Goal: Check status: Check status

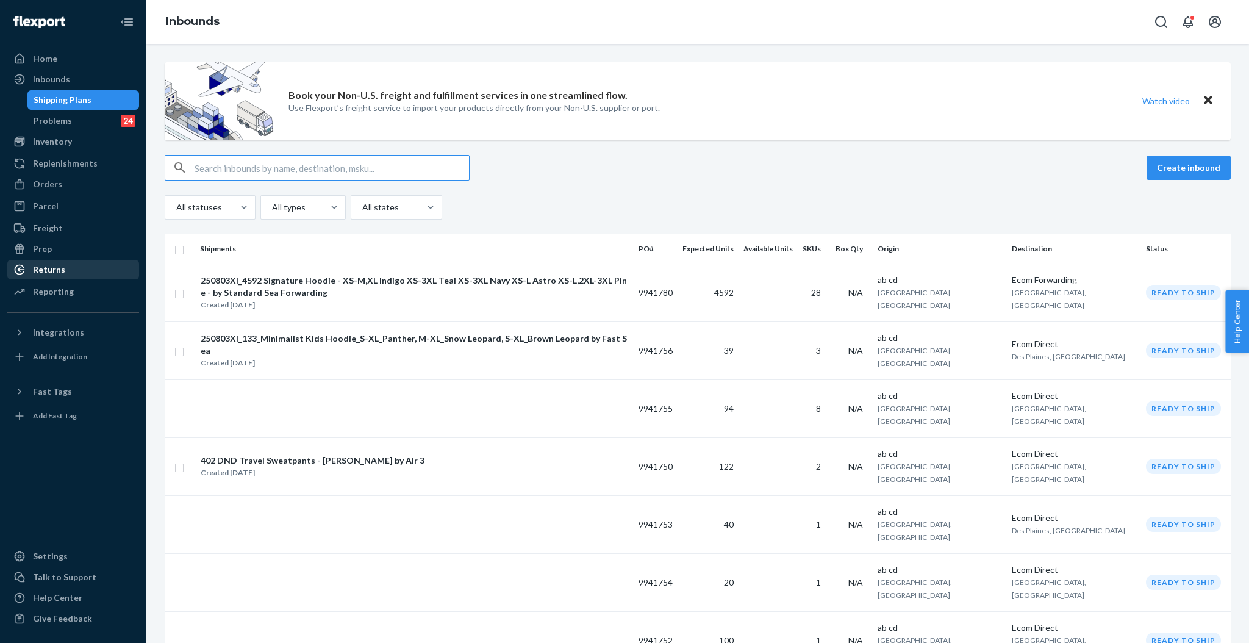
click at [59, 276] on div "Returns" at bounding box center [73, 269] width 129 height 17
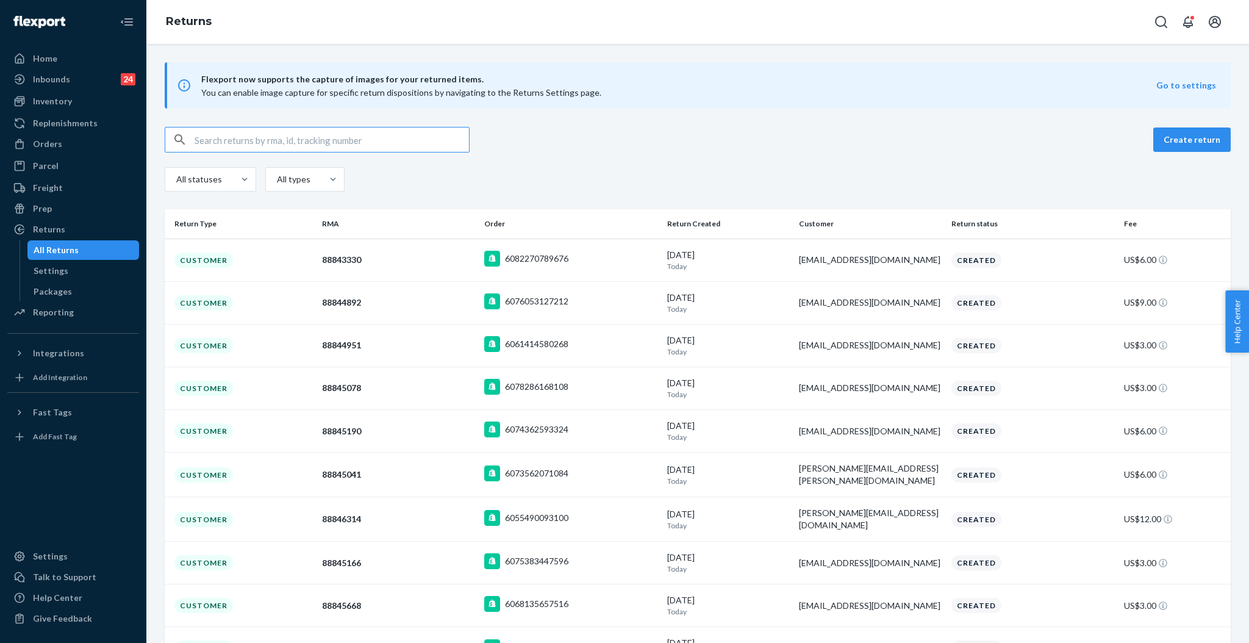
click at [304, 142] on input "text" at bounding box center [332, 139] width 274 height 24
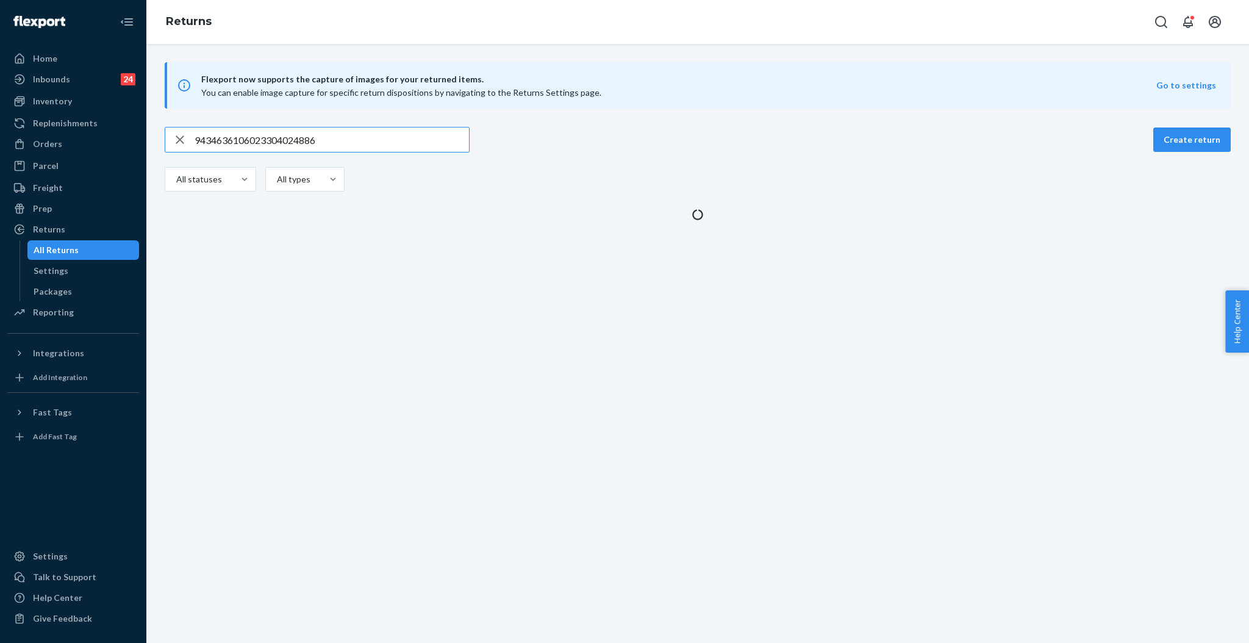
type input "9434636106023304024886"
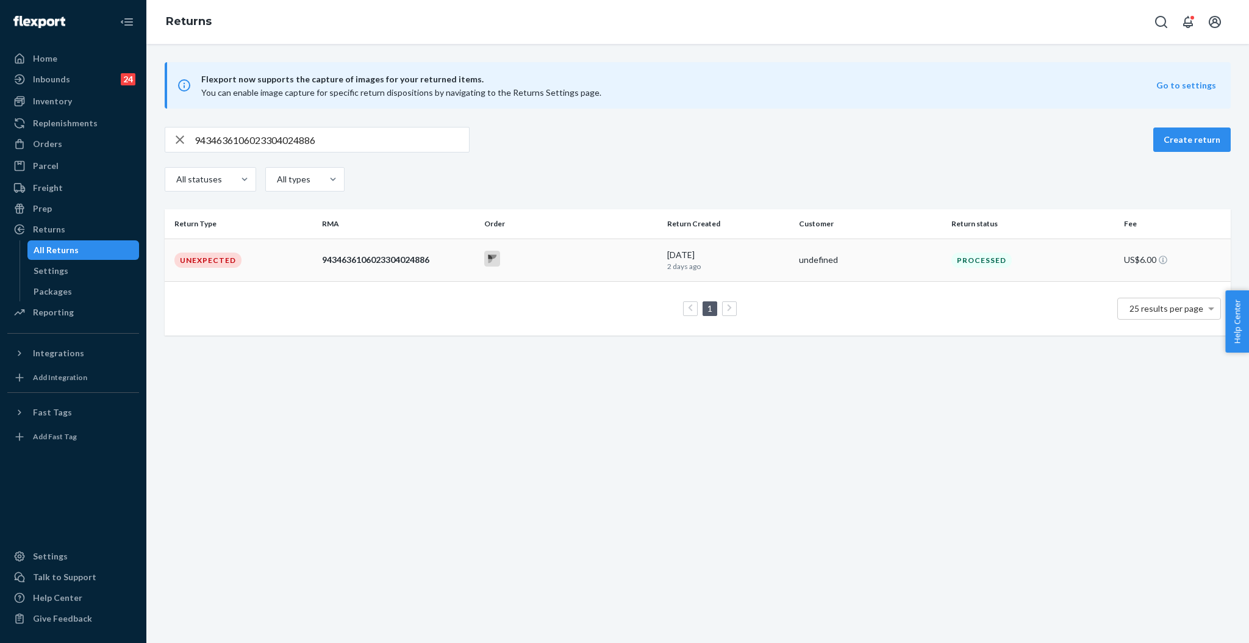
click at [423, 256] on div "9434636106023304024886" at bounding box center [398, 260] width 152 height 12
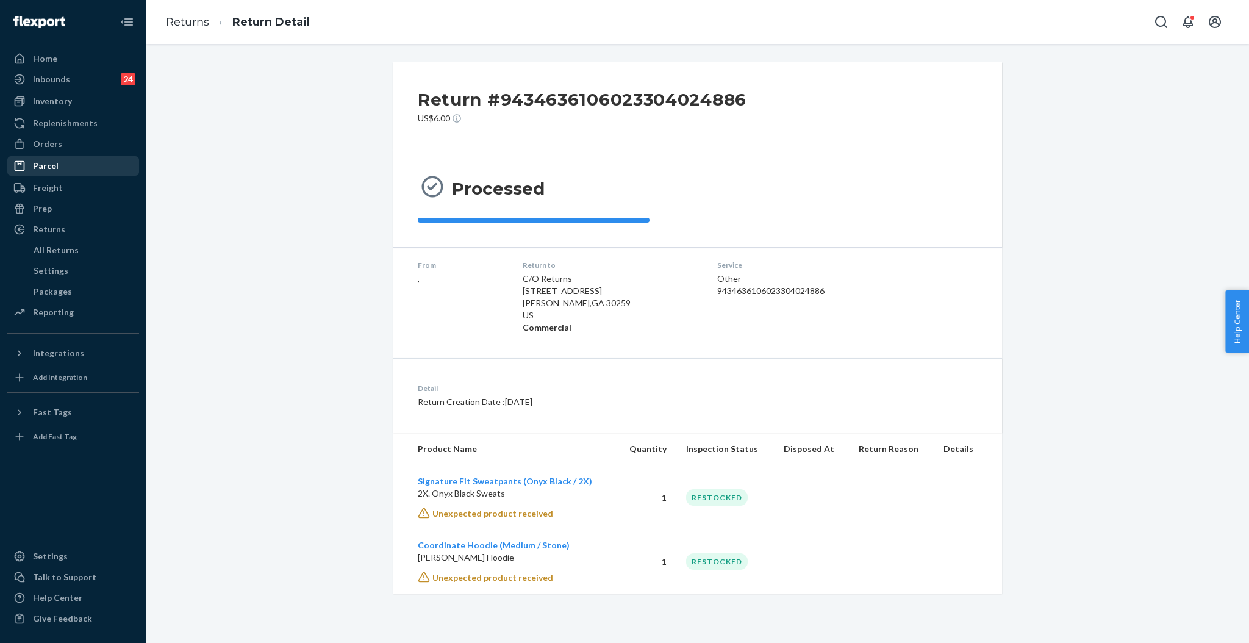
click at [49, 166] on div "Parcel" at bounding box center [46, 166] width 26 height 12
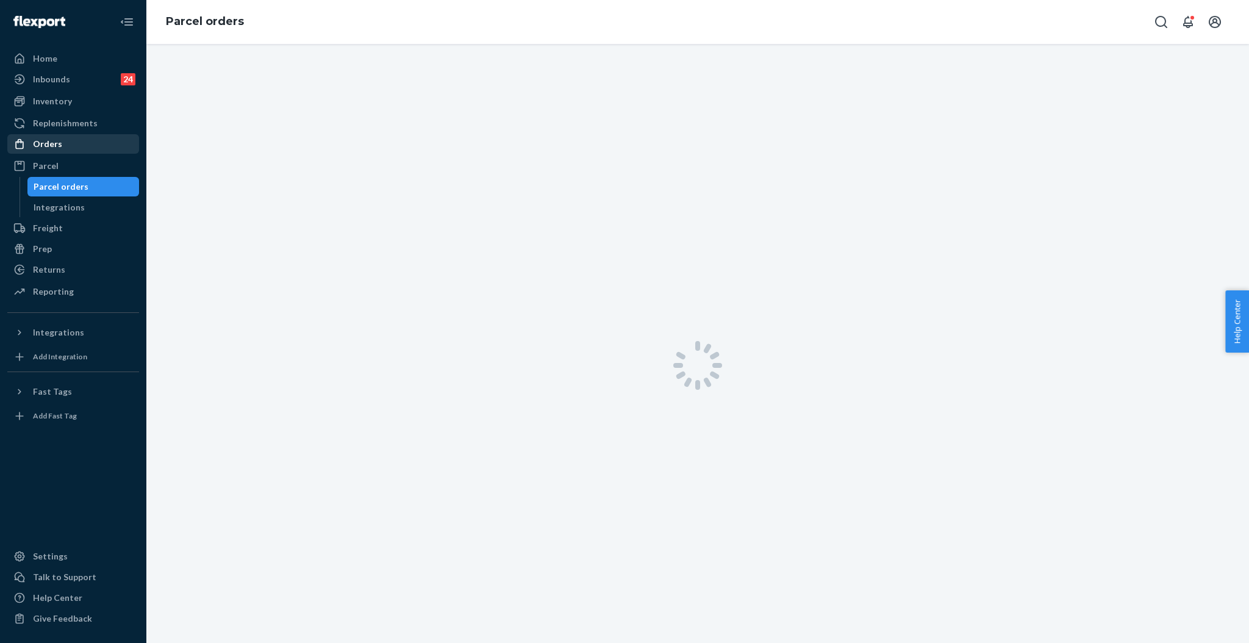
drag, startPoint x: 44, startPoint y: 141, endPoint x: 55, endPoint y: 134, distance: 12.9
click at [43, 140] on div "Orders" at bounding box center [47, 144] width 29 height 12
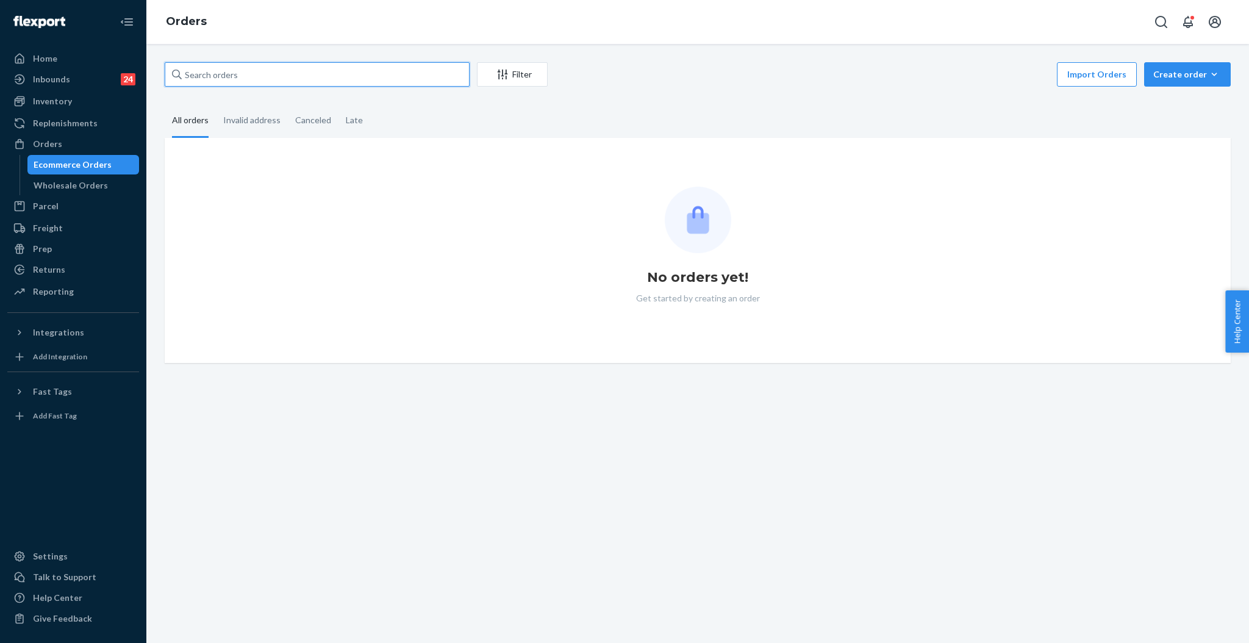
click at [275, 77] on input "text" at bounding box center [317, 74] width 305 height 24
paste input "#HJSQFUSSXE"
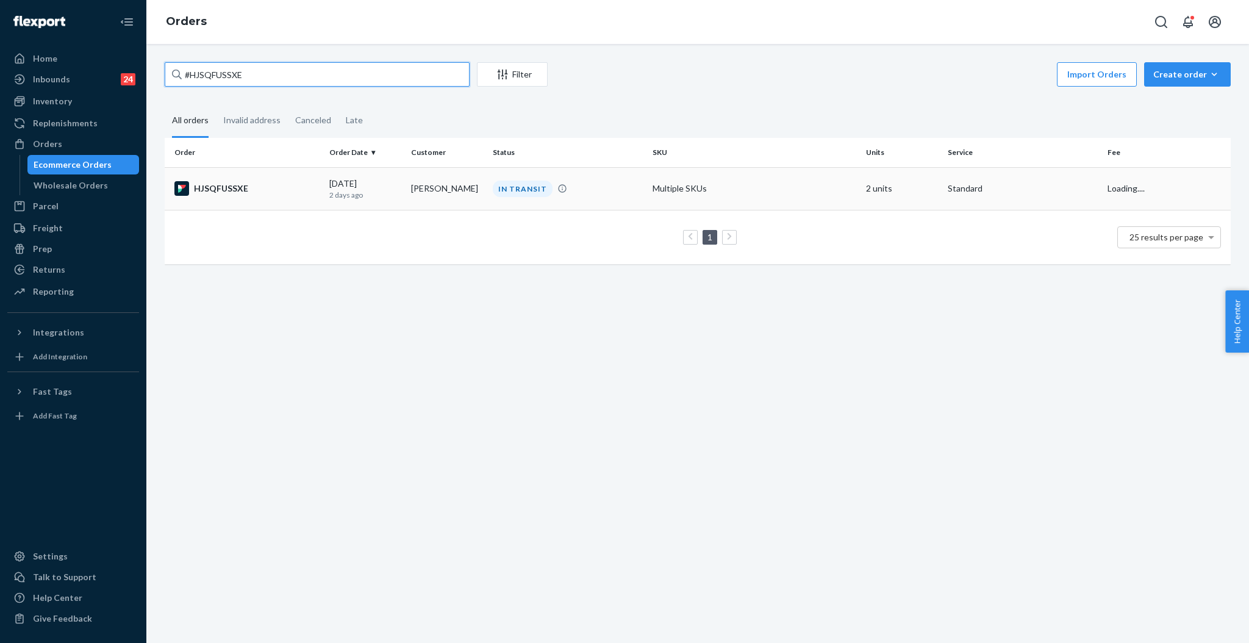
type input "#HJSQFUSSXE"
click at [470, 190] on td "[PERSON_NAME]" at bounding box center [447, 188] width 82 height 43
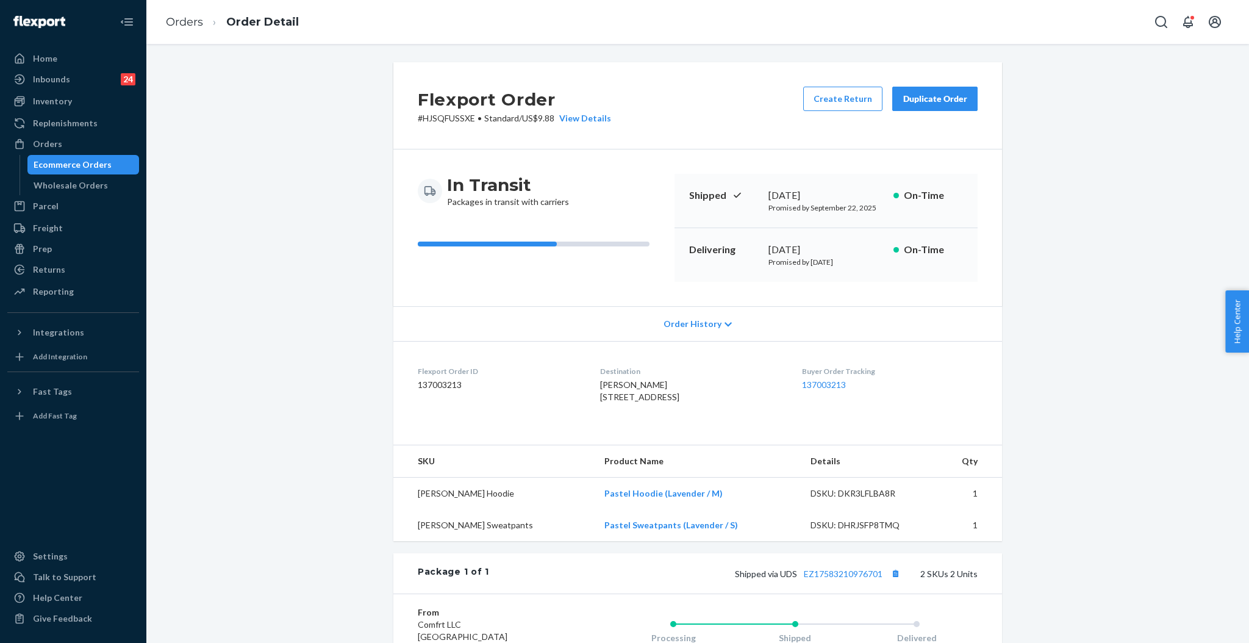
scroll to position [229, 0]
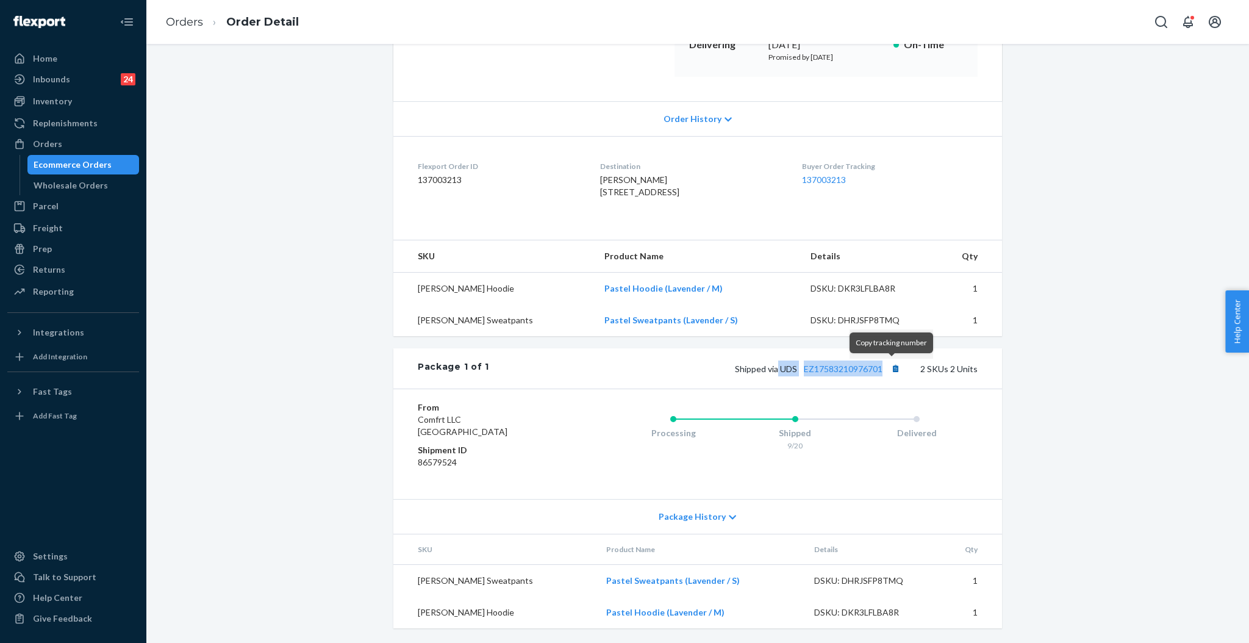
drag, startPoint x: 773, startPoint y: 370, endPoint x: 882, endPoint y: 370, distance: 109.1
click at [882, 370] on span "Shipped via UDS EZ17583210976701" at bounding box center [819, 368] width 168 height 10
copy span "UDS EZ17583210976701"
click at [50, 141] on div "Orders" at bounding box center [47, 144] width 29 height 12
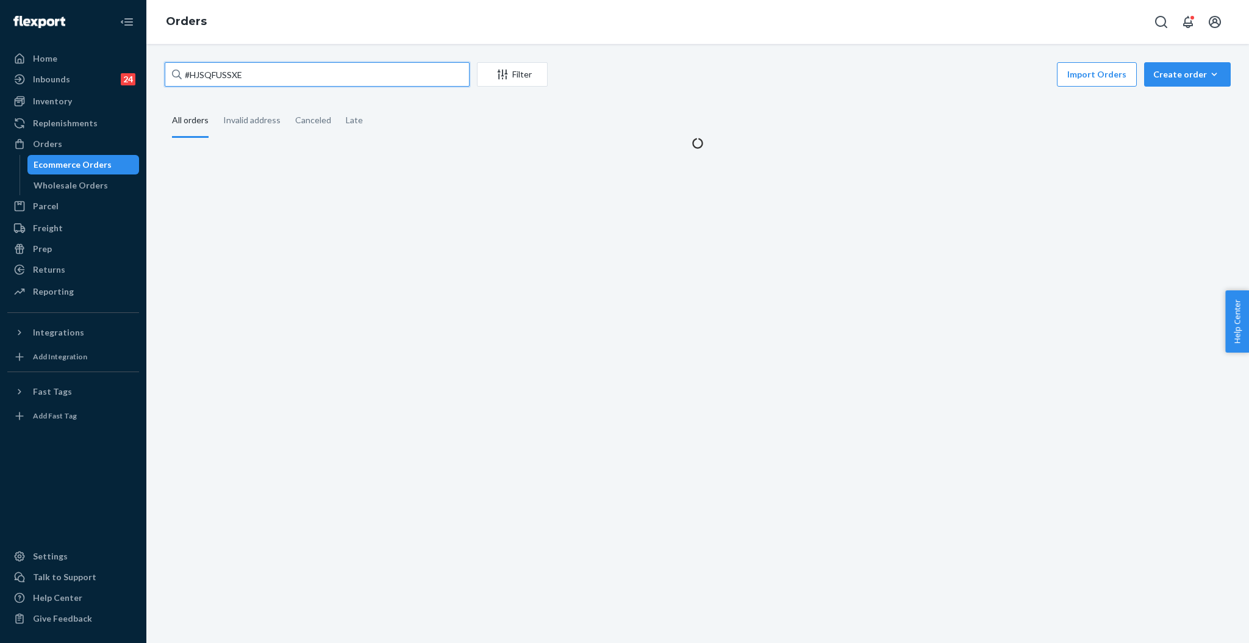
click at [260, 73] on input "#HJSQFUSSXE" at bounding box center [317, 74] width 305 height 24
paste input "1ZPKWSJGL"
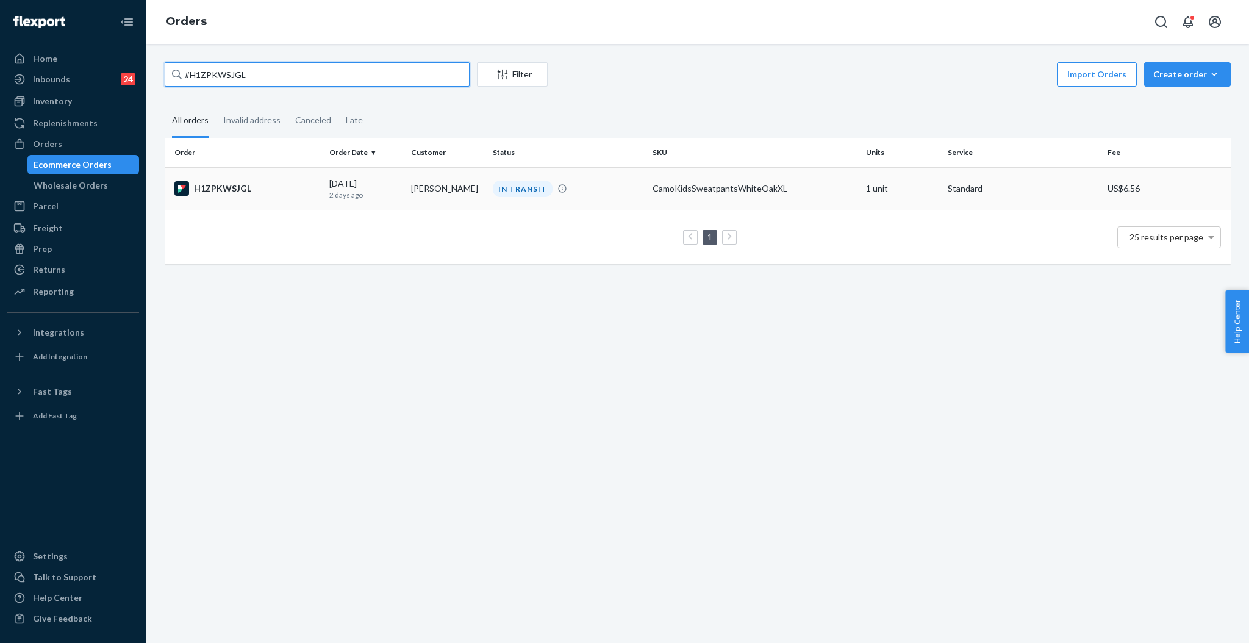
type input "#H1ZPKWSJGL"
click at [398, 186] on td "[DATE] [DATE]" at bounding box center [365, 188] width 82 height 43
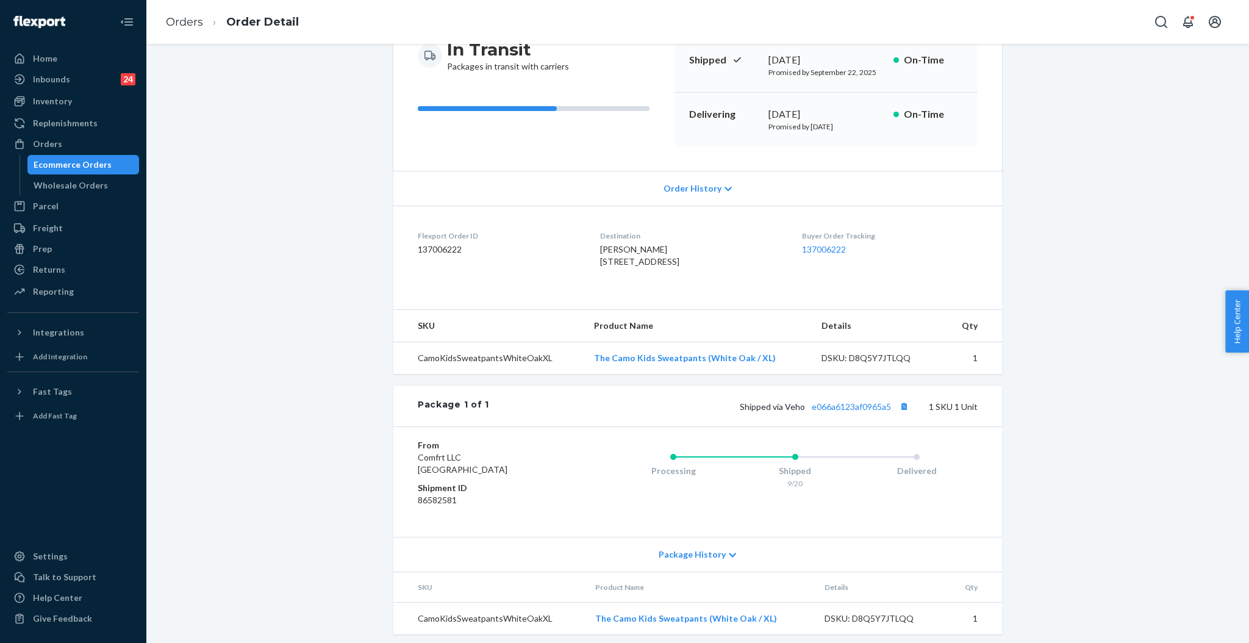
scroll to position [165, 0]
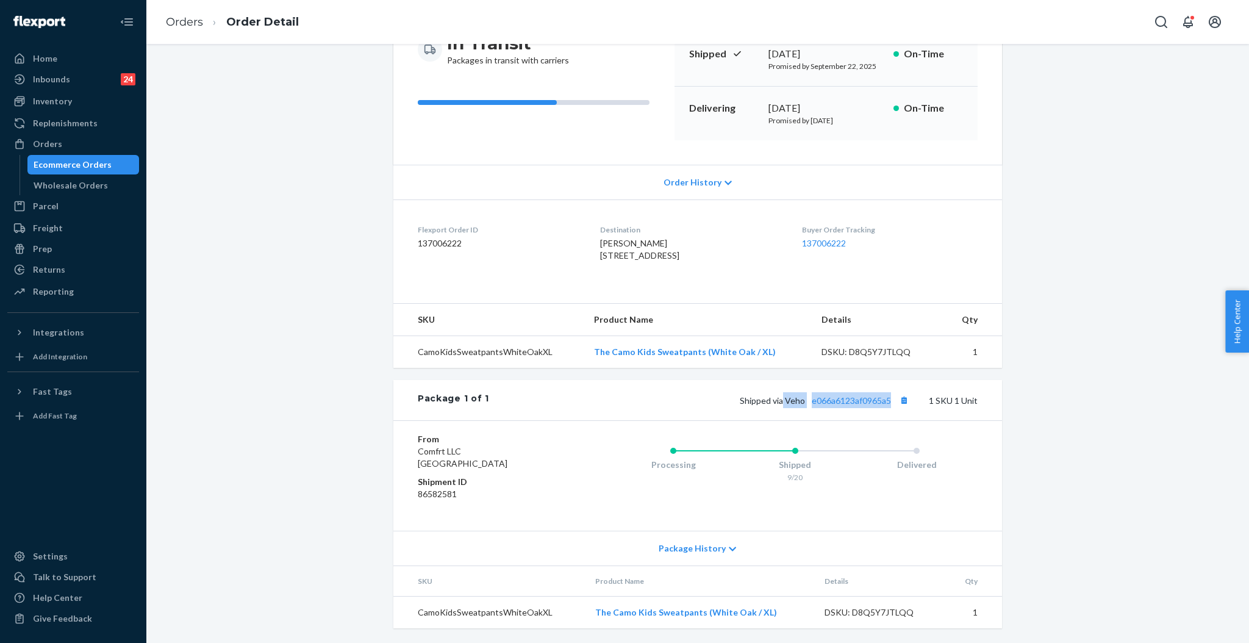
drag, startPoint x: 777, startPoint y: 403, endPoint x: 887, endPoint y: 403, distance: 109.1
click at [887, 403] on span "Shipped via Veho e066a6123af0965a5" at bounding box center [826, 400] width 172 height 10
copy span "Veho e066a6123af0965a5"
click at [60, 143] on div "Orders" at bounding box center [73, 143] width 129 height 17
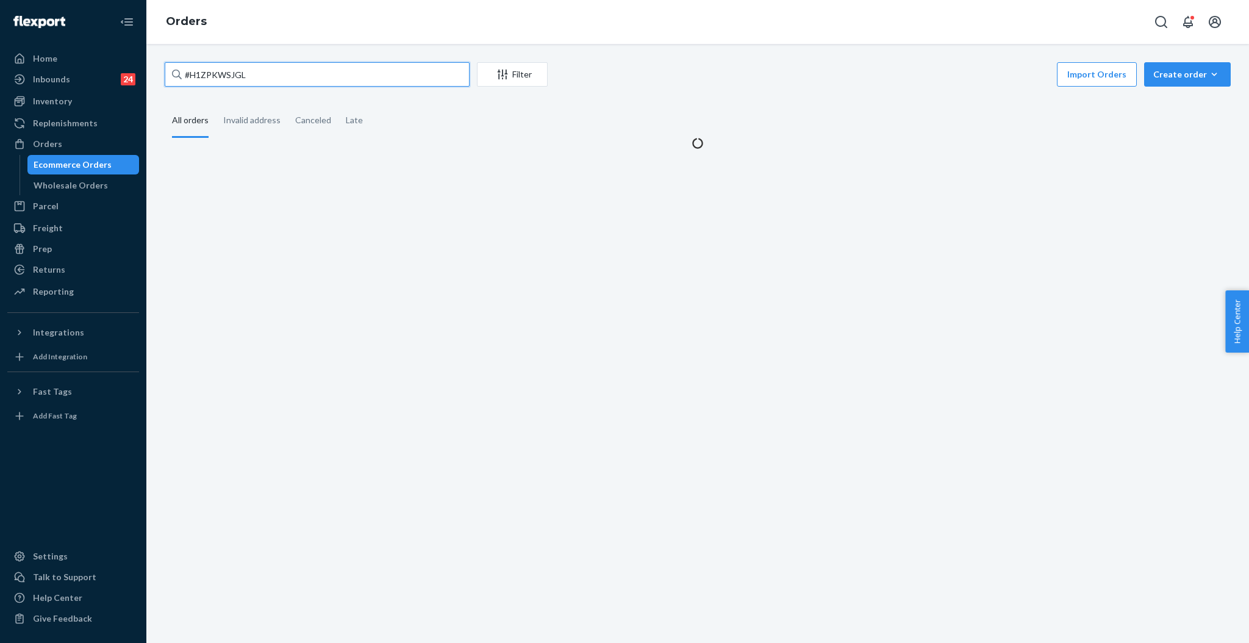
click at [308, 71] on input "#H1ZPKWSJGL" at bounding box center [317, 74] width 305 height 24
paste input "255092075"
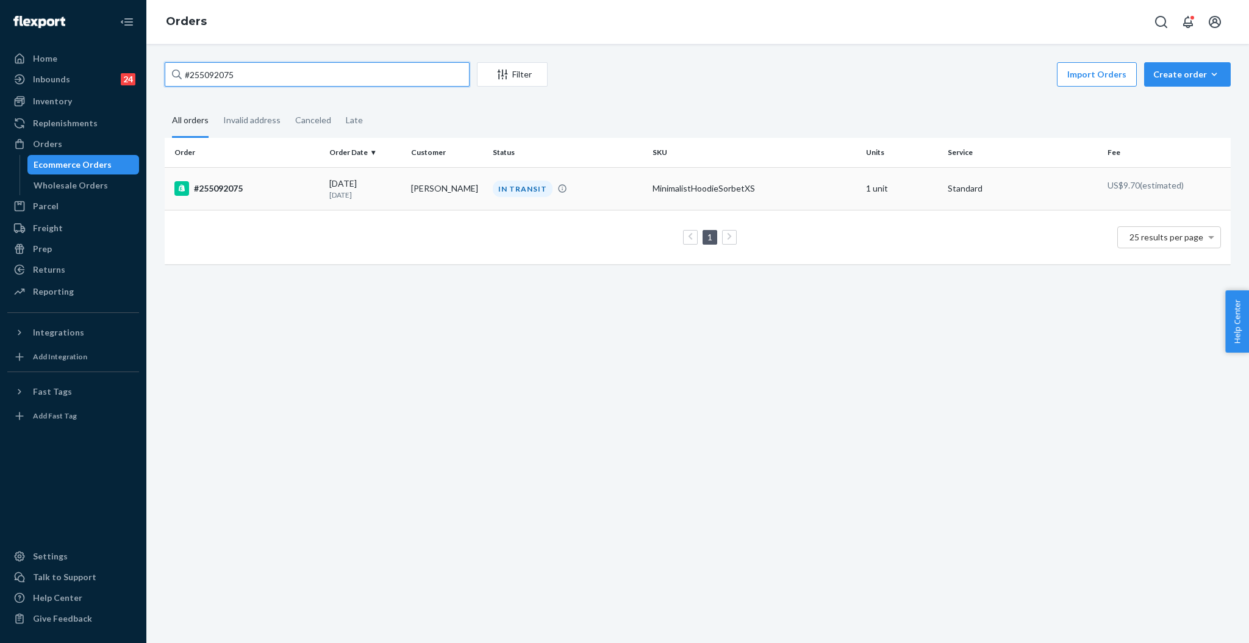
type input "#255092075"
click at [394, 177] on div "[DATE] [DATE]" at bounding box center [365, 188] width 72 height 23
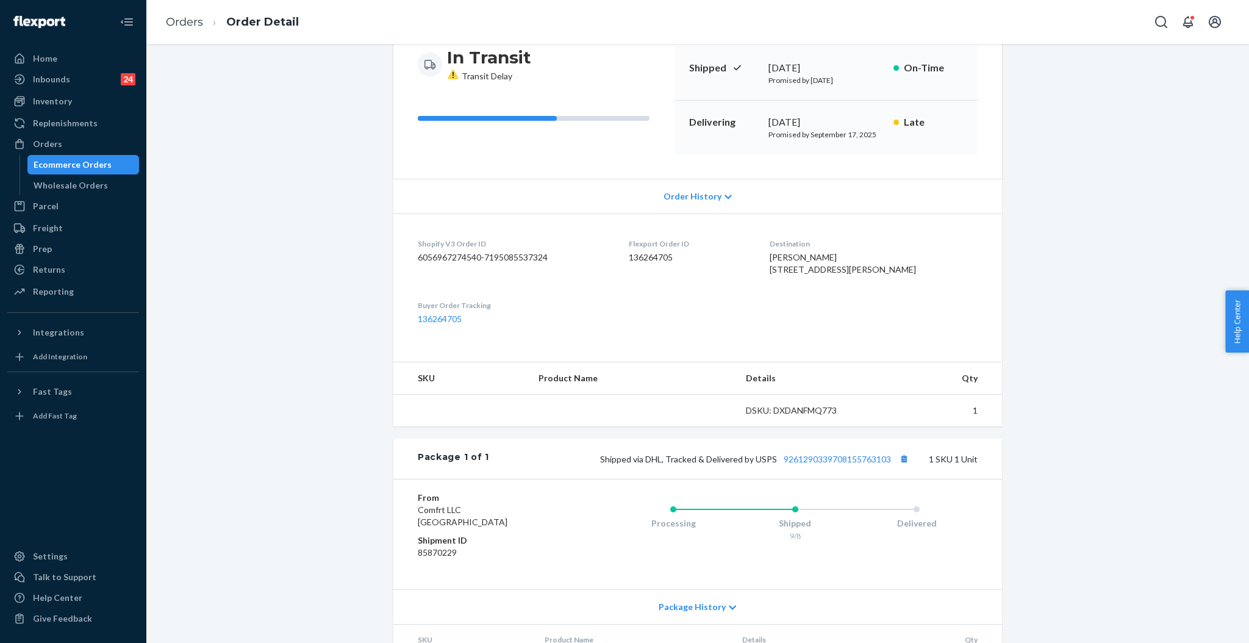
scroll to position [210, 0]
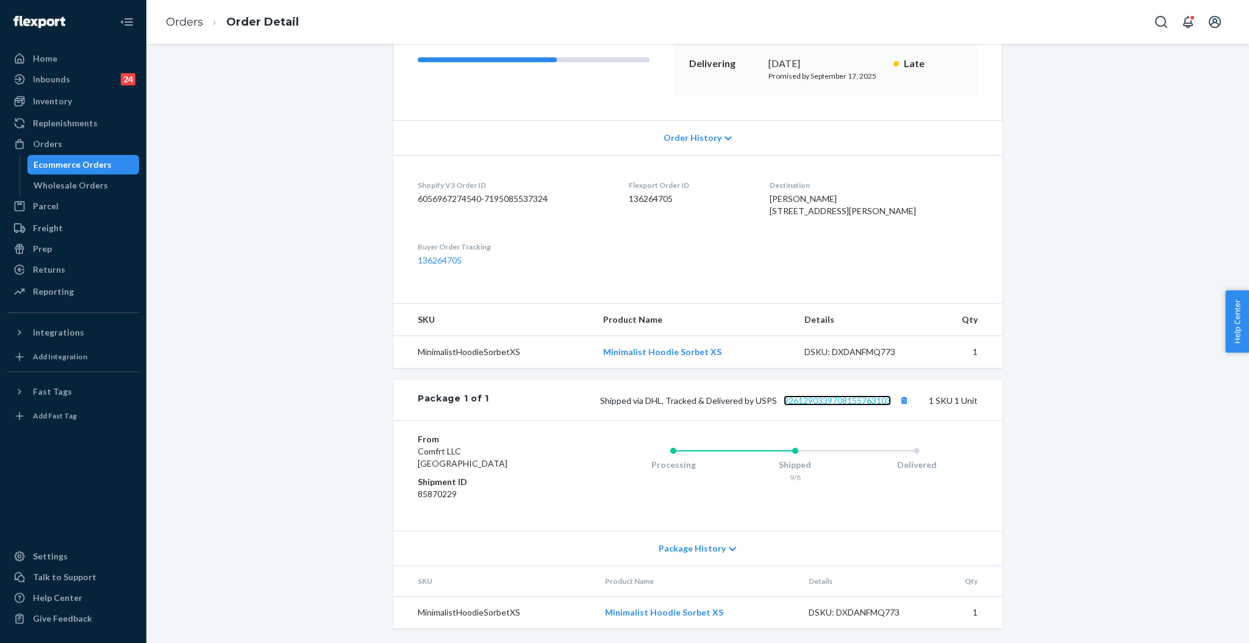
click at [871, 401] on link "9261290339708155763103" at bounding box center [837, 400] width 107 height 10
